Goal: Register for event/course

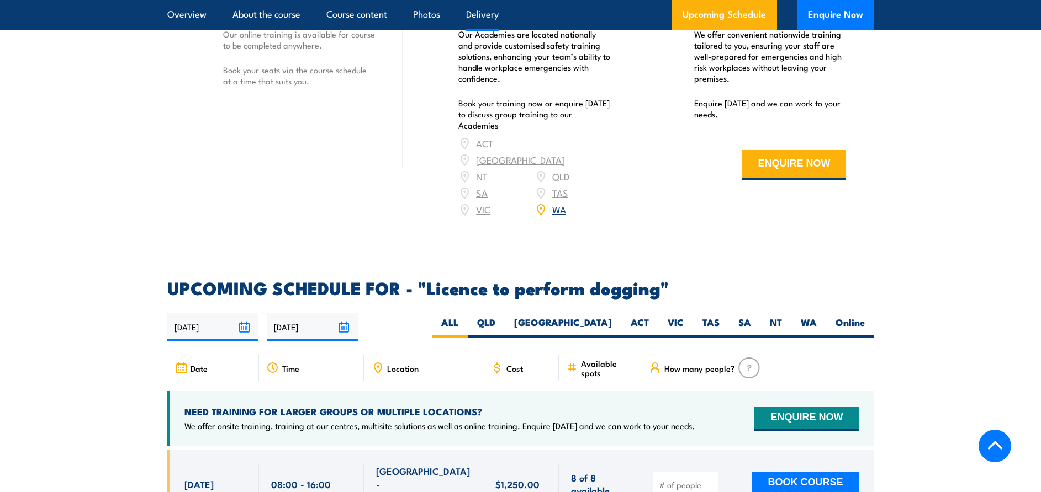
scroll to position [1490, 0]
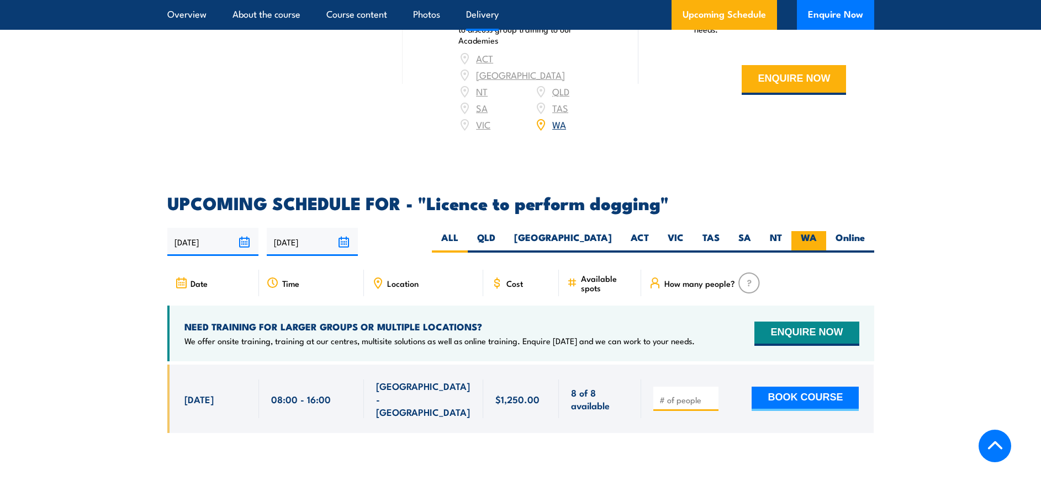
click at [810, 231] on label "WA" at bounding box center [808, 242] width 35 height 22
click at [816, 231] on input "WA" at bounding box center [819, 234] width 7 height 7
radio input "true"
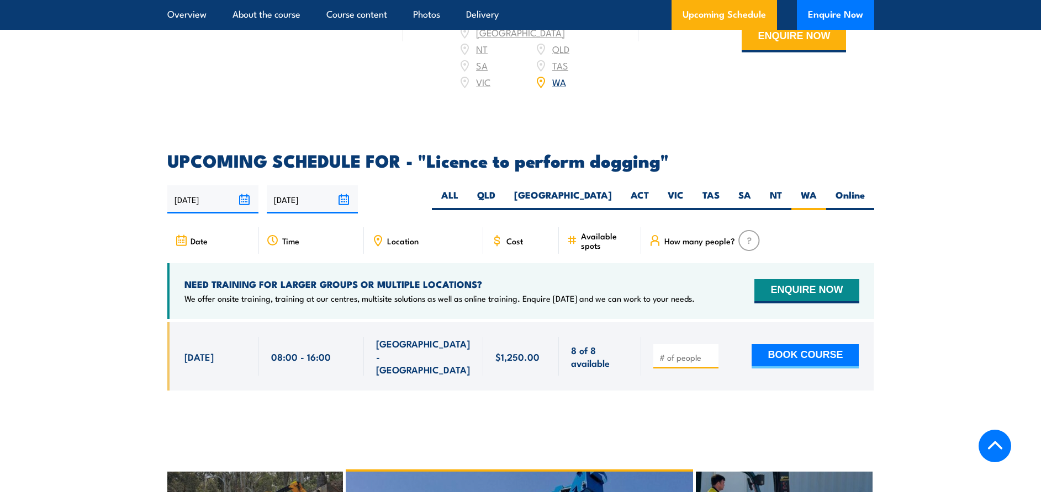
scroll to position [1546, 0]
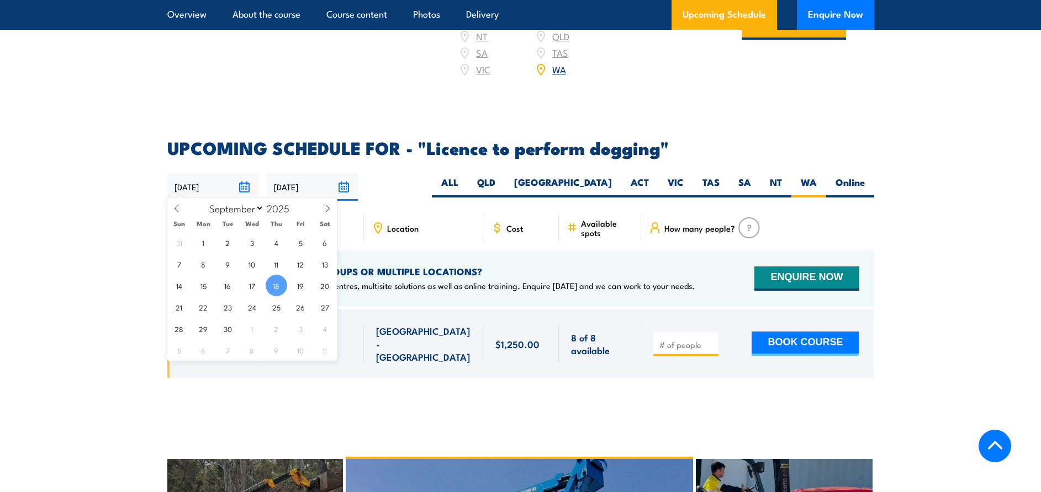
click at [210, 177] on input "[DATE]" at bounding box center [212, 187] width 91 height 28
click at [271, 278] on span "18" at bounding box center [277, 286] width 22 height 22
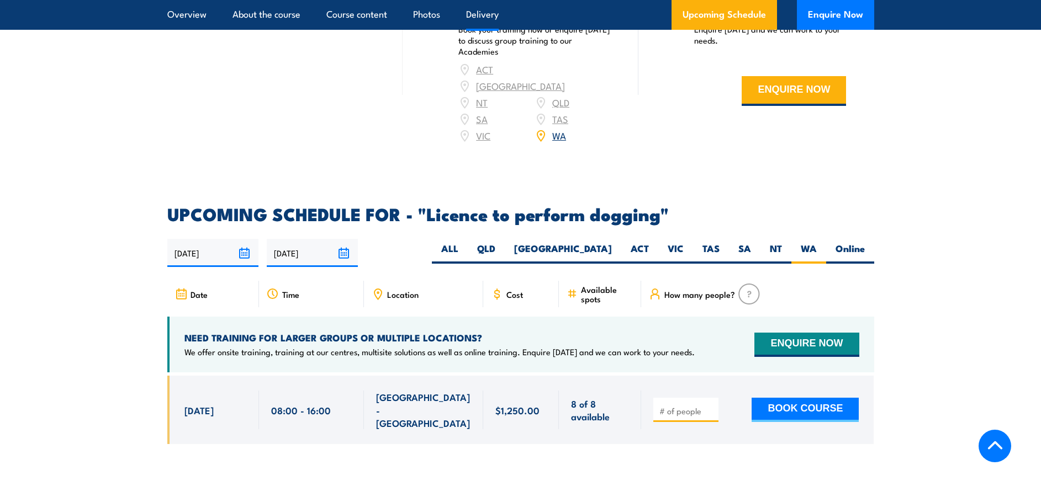
scroll to position [1681, 0]
